Goal: Transaction & Acquisition: Purchase product/service

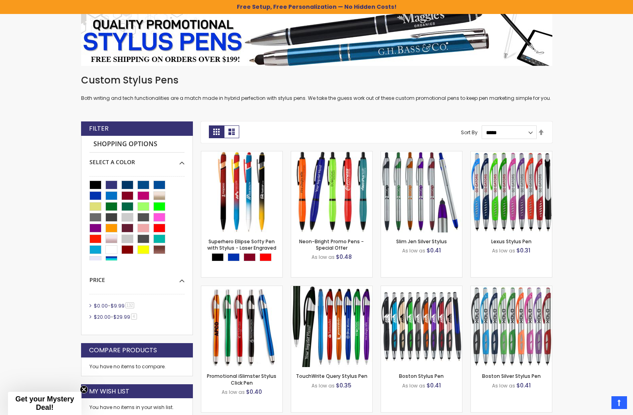
scroll to position [6, 0]
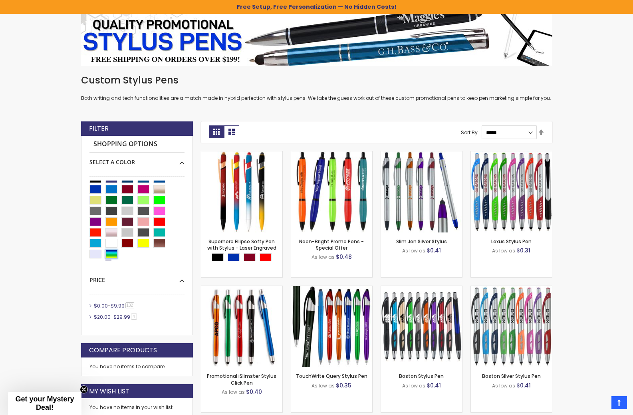
click at [113, 253] on div "Assorted" at bounding box center [111, 253] width 12 height 9
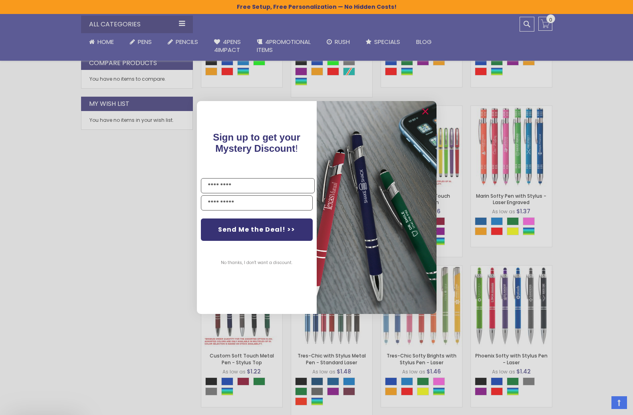
scroll to position [493, 0]
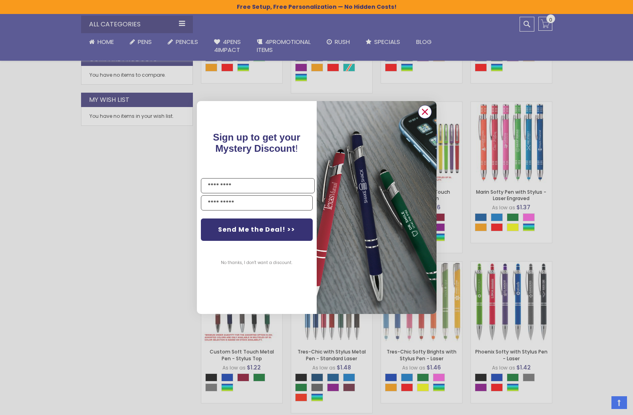
click at [423, 109] on circle "Close dialog" at bounding box center [424, 112] width 12 height 12
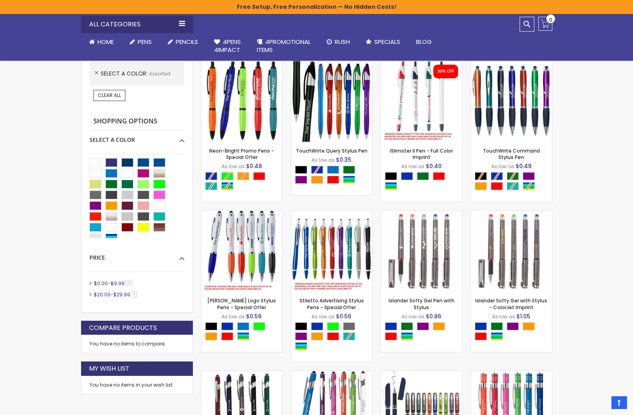
scroll to position [214, 0]
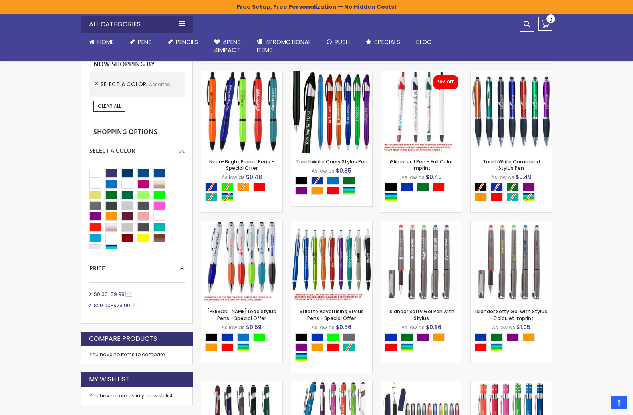
scroll to position [134, 0]
